Goal: Task Accomplishment & Management: Use online tool/utility

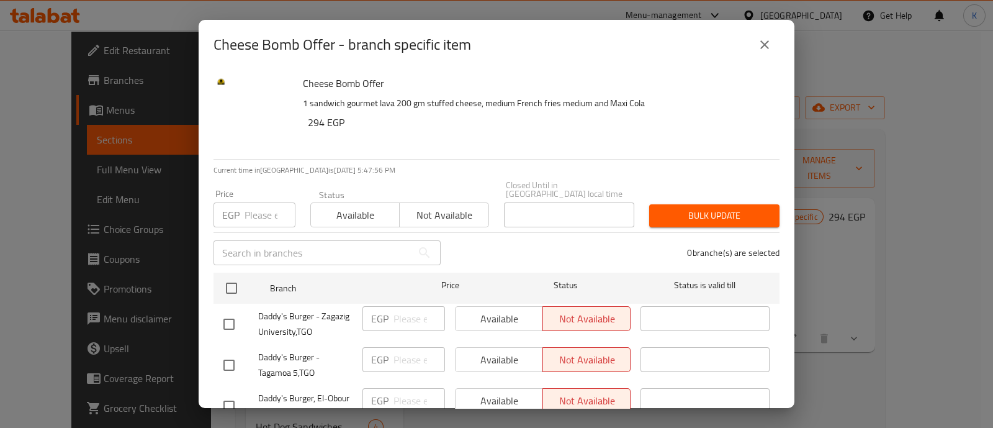
click at [771, 46] on icon "close" at bounding box center [764, 44] width 15 height 15
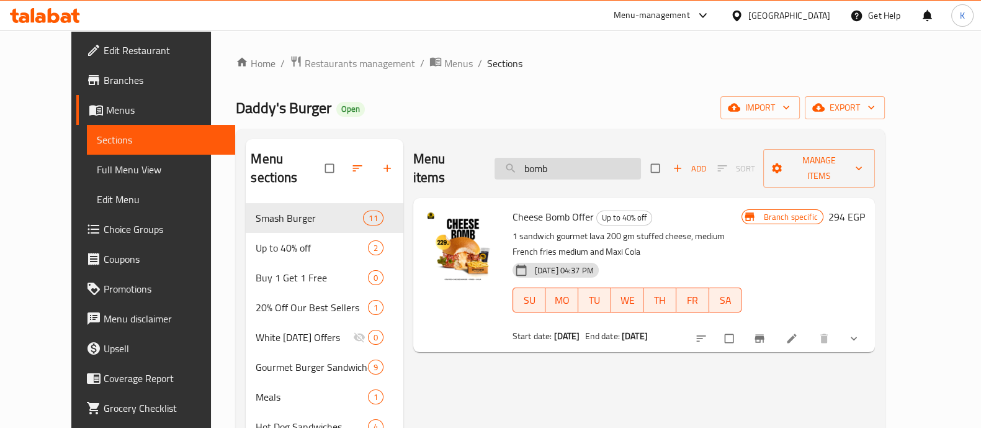
click at [568, 158] on input "bomb" at bounding box center [568, 169] width 146 height 22
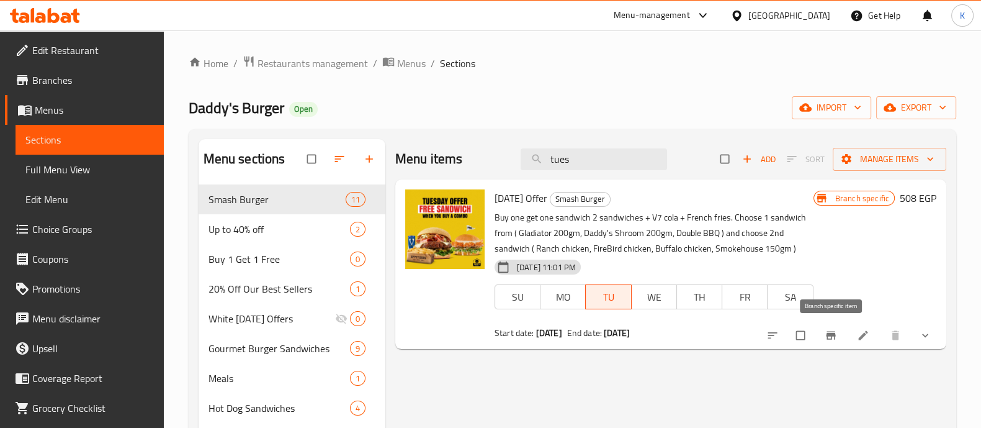
type input "tues"
click at [831, 334] on icon "Branch-specific-item" at bounding box center [830, 335] width 9 height 8
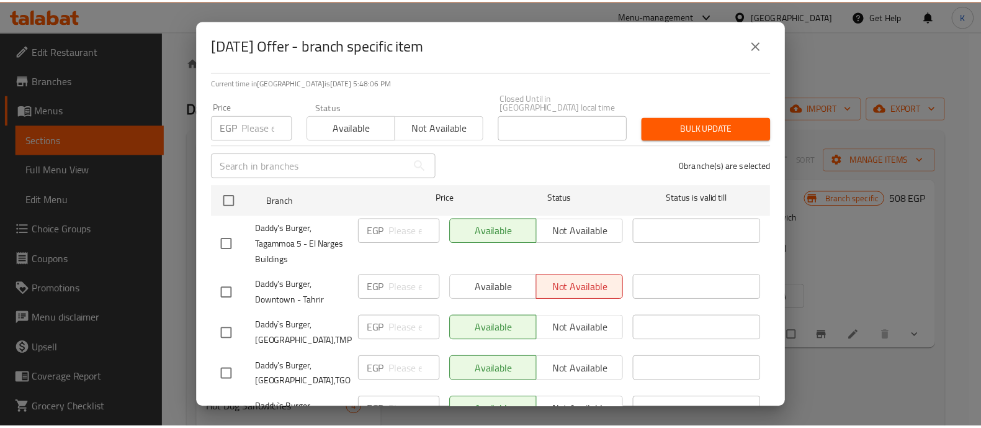
scroll to position [91, 0]
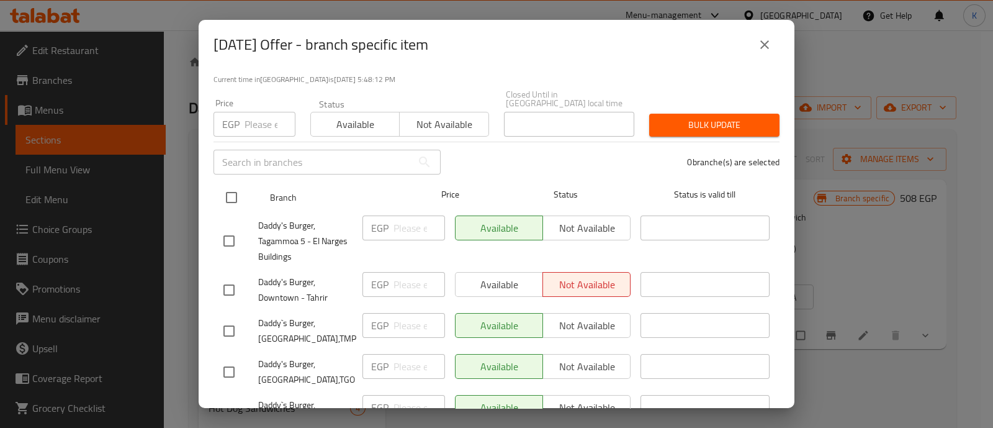
click at [230, 192] on input "checkbox" at bounding box center [231, 197] width 26 height 26
checkbox input "true"
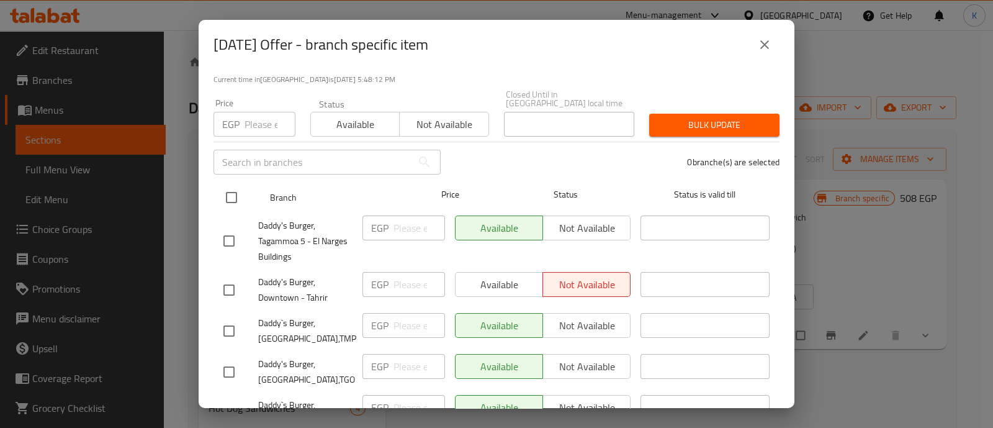
checkbox input "true"
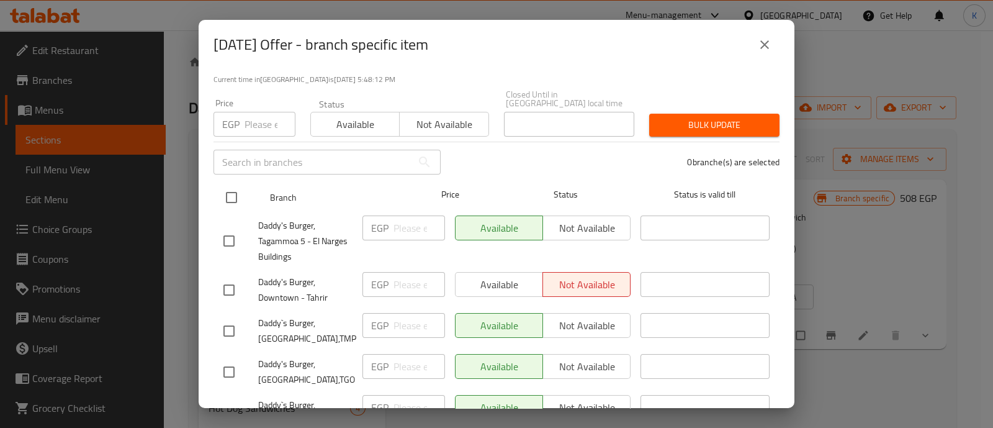
checkbox input "true"
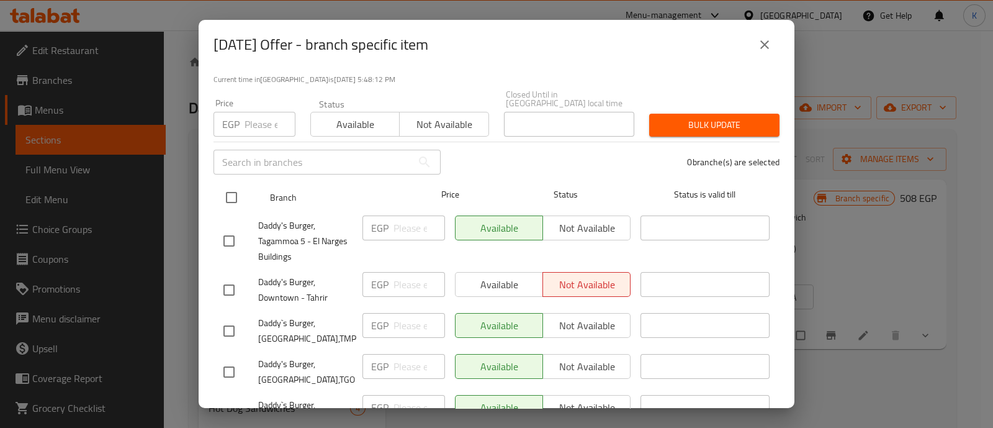
checkbox input "true"
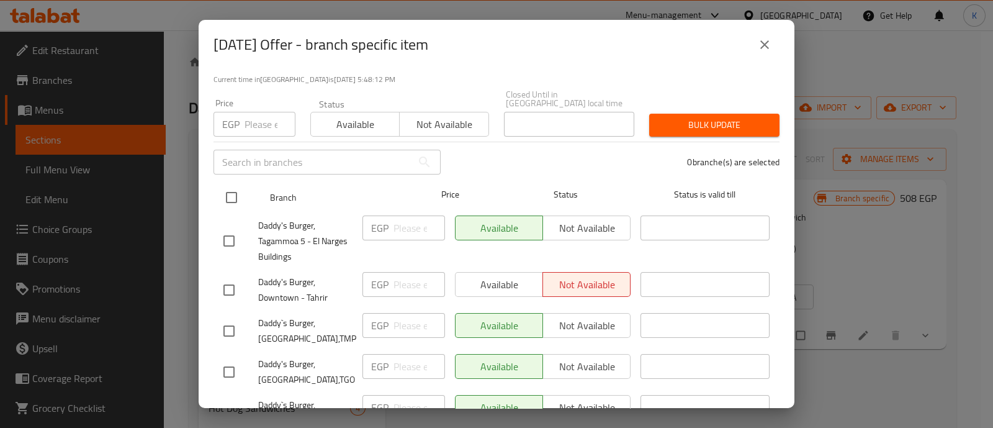
checkbox input "true"
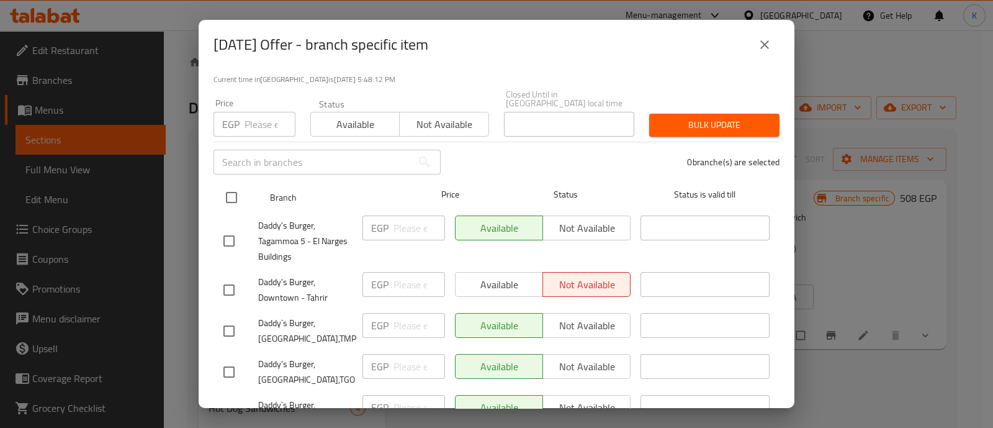
checkbox input "true"
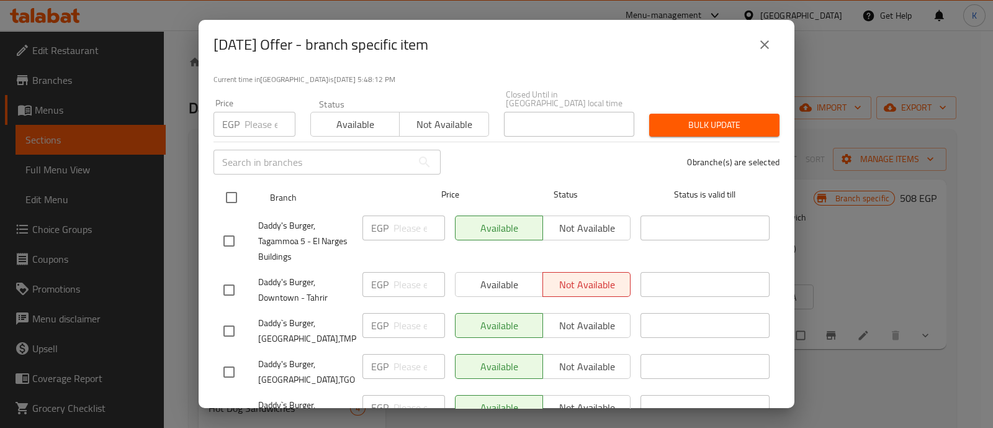
checkbox input "true"
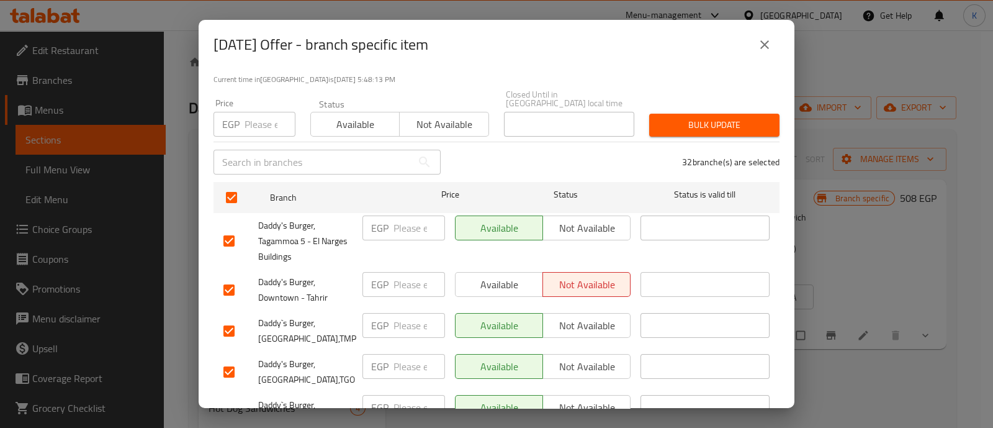
click at [348, 121] on span "Available" at bounding box center [355, 124] width 79 height 18
click at [676, 129] on span "Bulk update" at bounding box center [714, 125] width 110 height 16
